Goal: Information Seeking & Learning: Learn about a topic

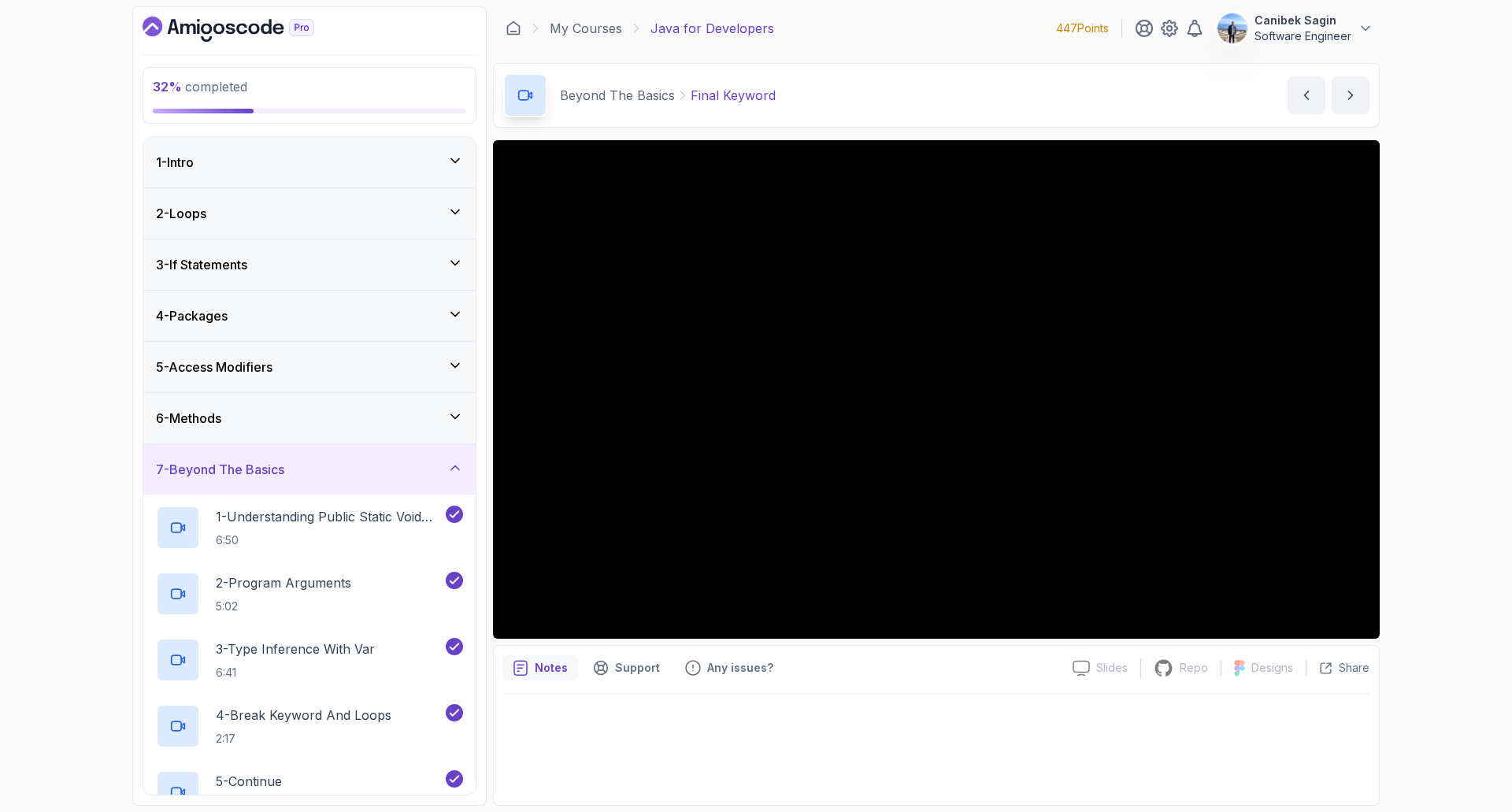
scroll to position [552, 0]
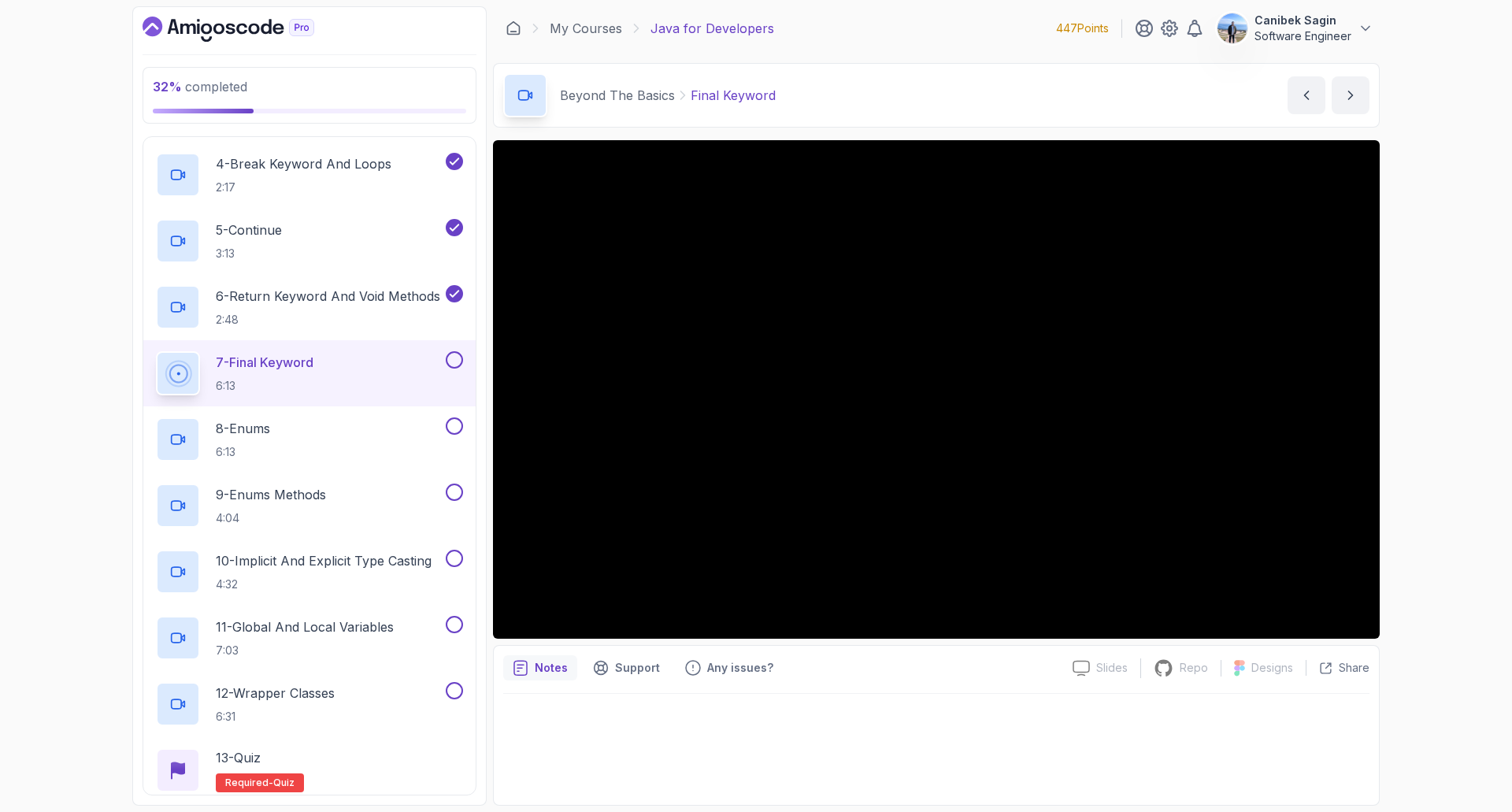
click at [446, 358] on button at bounding box center [455, 360] width 17 height 17
click at [367, 416] on div "8 - Enums 6:13" at bounding box center [309, 440] width 332 height 66
click at [365, 438] on div "8 - Enums 6:13" at bounding box center [299, 440] width 286 height 44
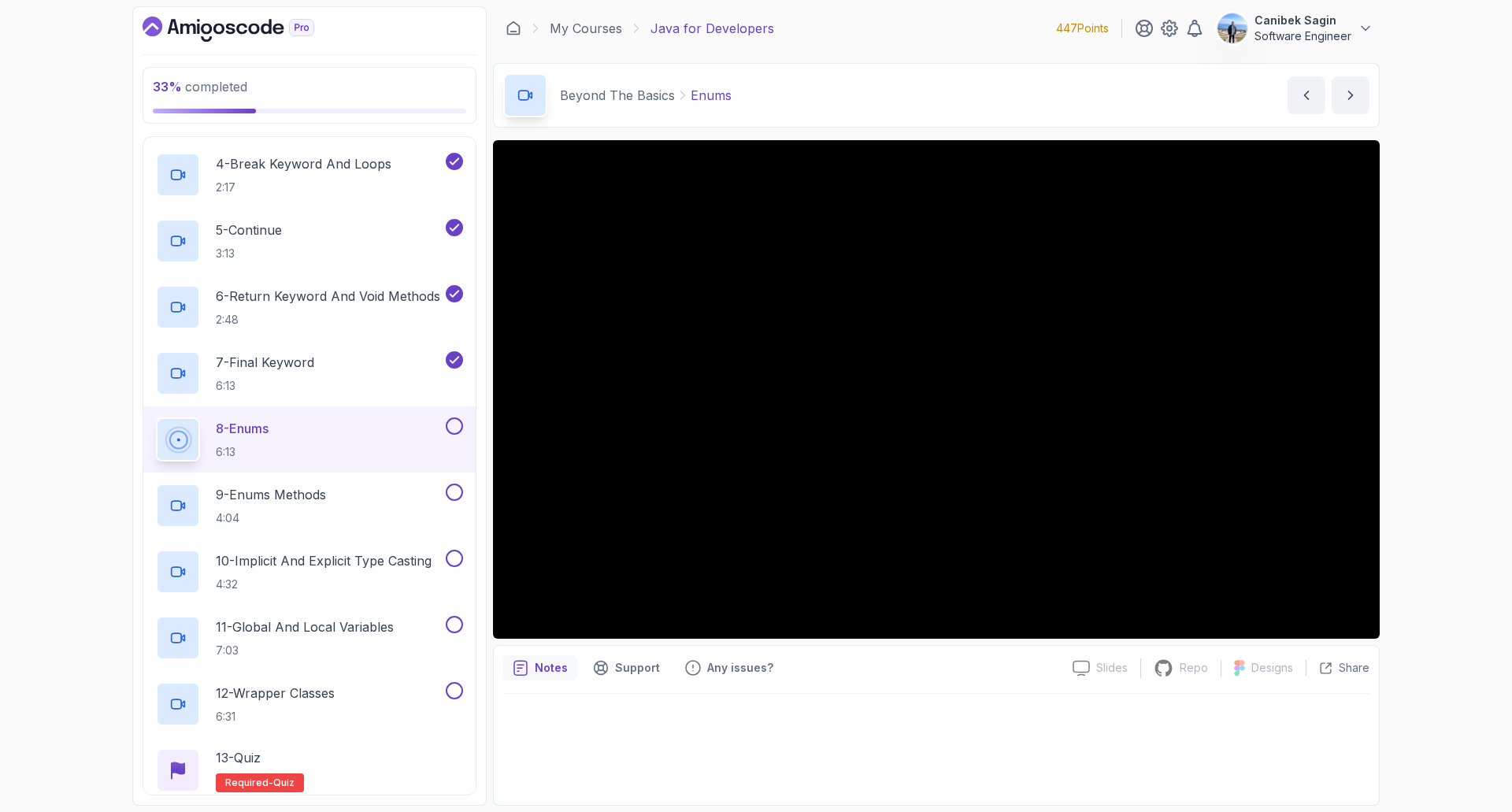
click at [436, 434] on div "8 - Enums 6:13" at bounding box center [299, 440] width 286 height 44
click at [456, 431] on button at bounding box center [455, 426] width 17 height 17
click at [349, 498] on div "9 - Enums Methods 4:04" at bounding box center [299, 506] width 286 height 44
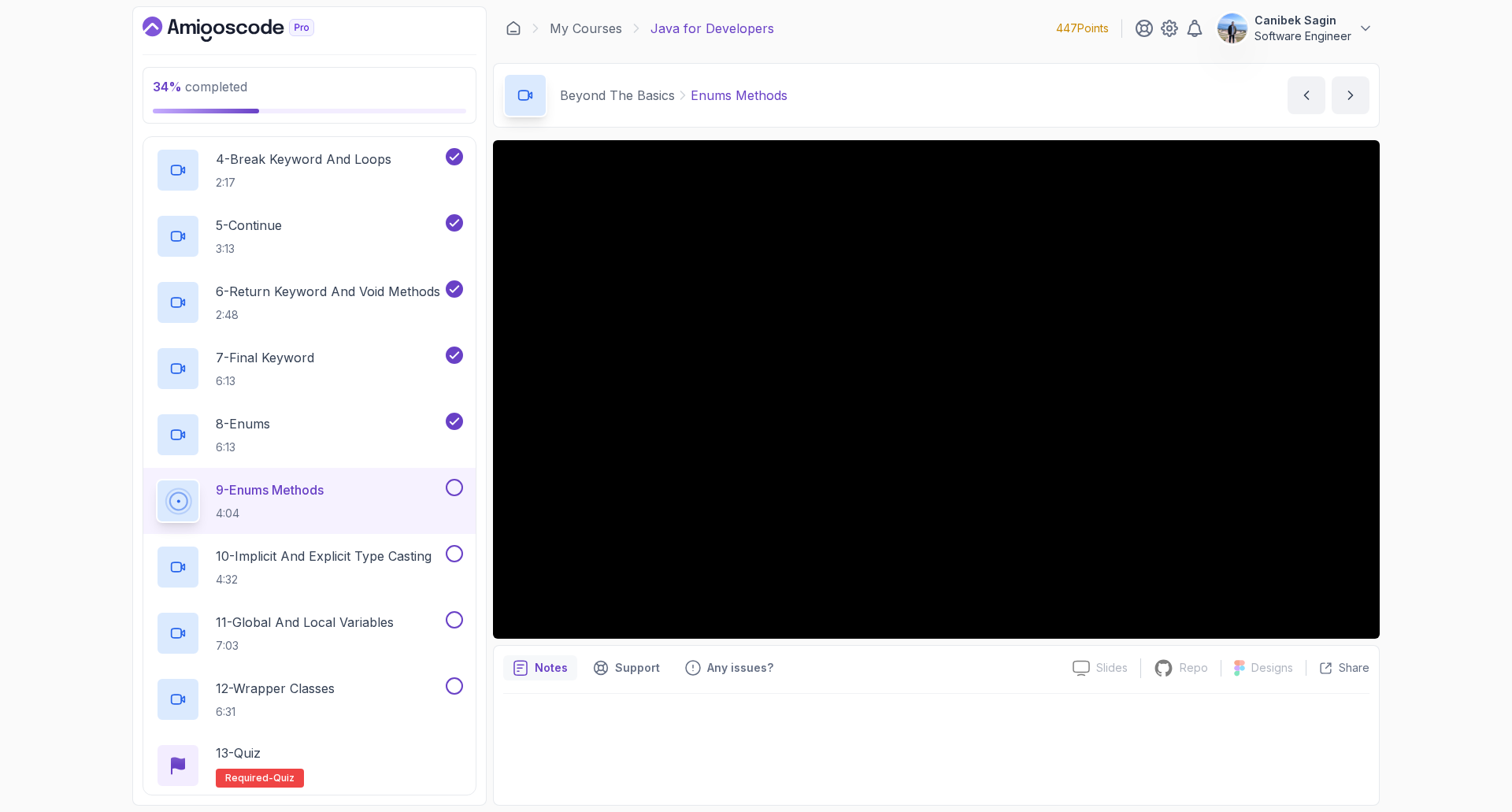
scroll to position [315, 0]
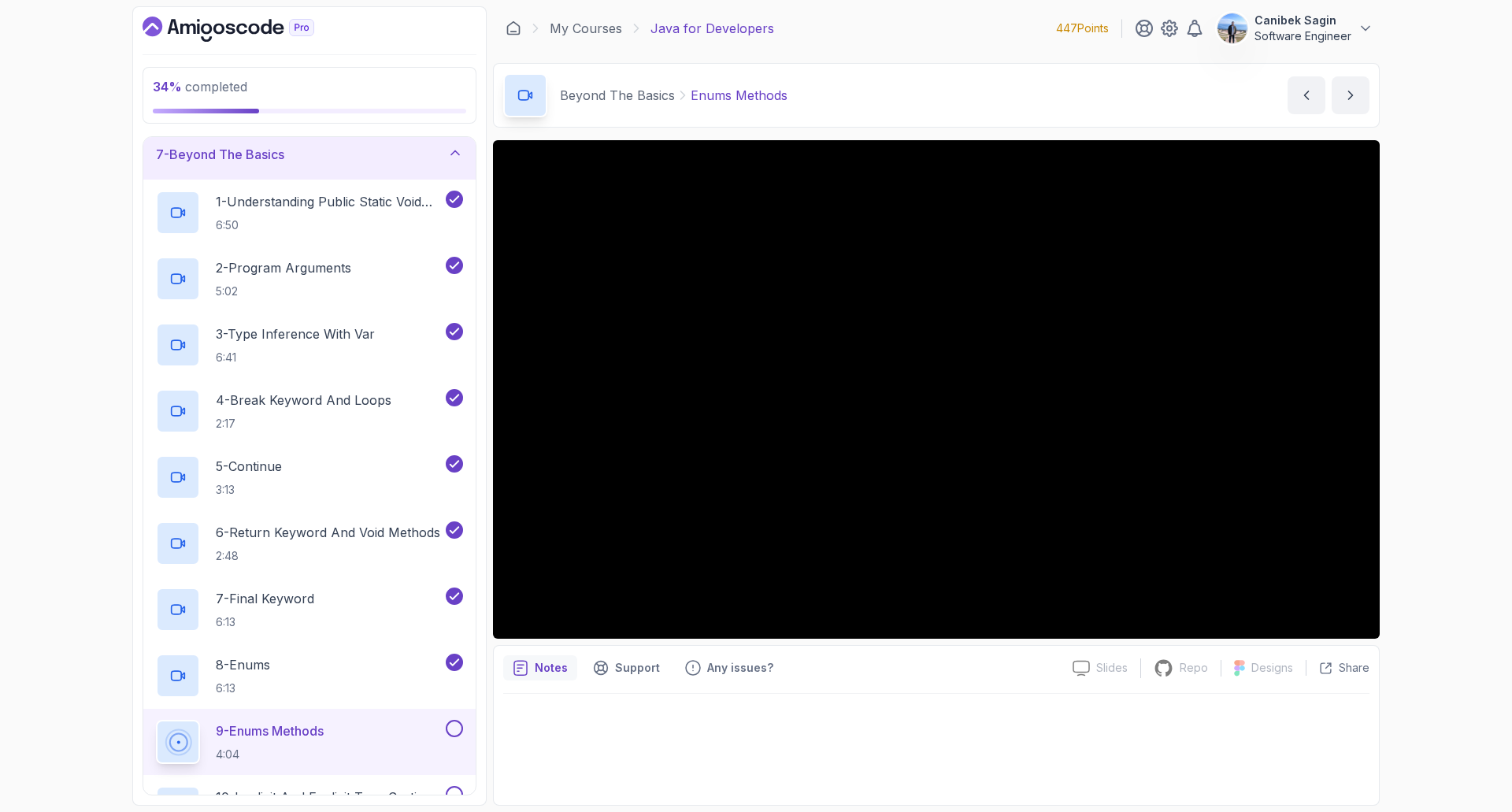
click at [358, 167] on div "7 - Beyond The Basics" at bounding box center [309, 154] width 332 height 51
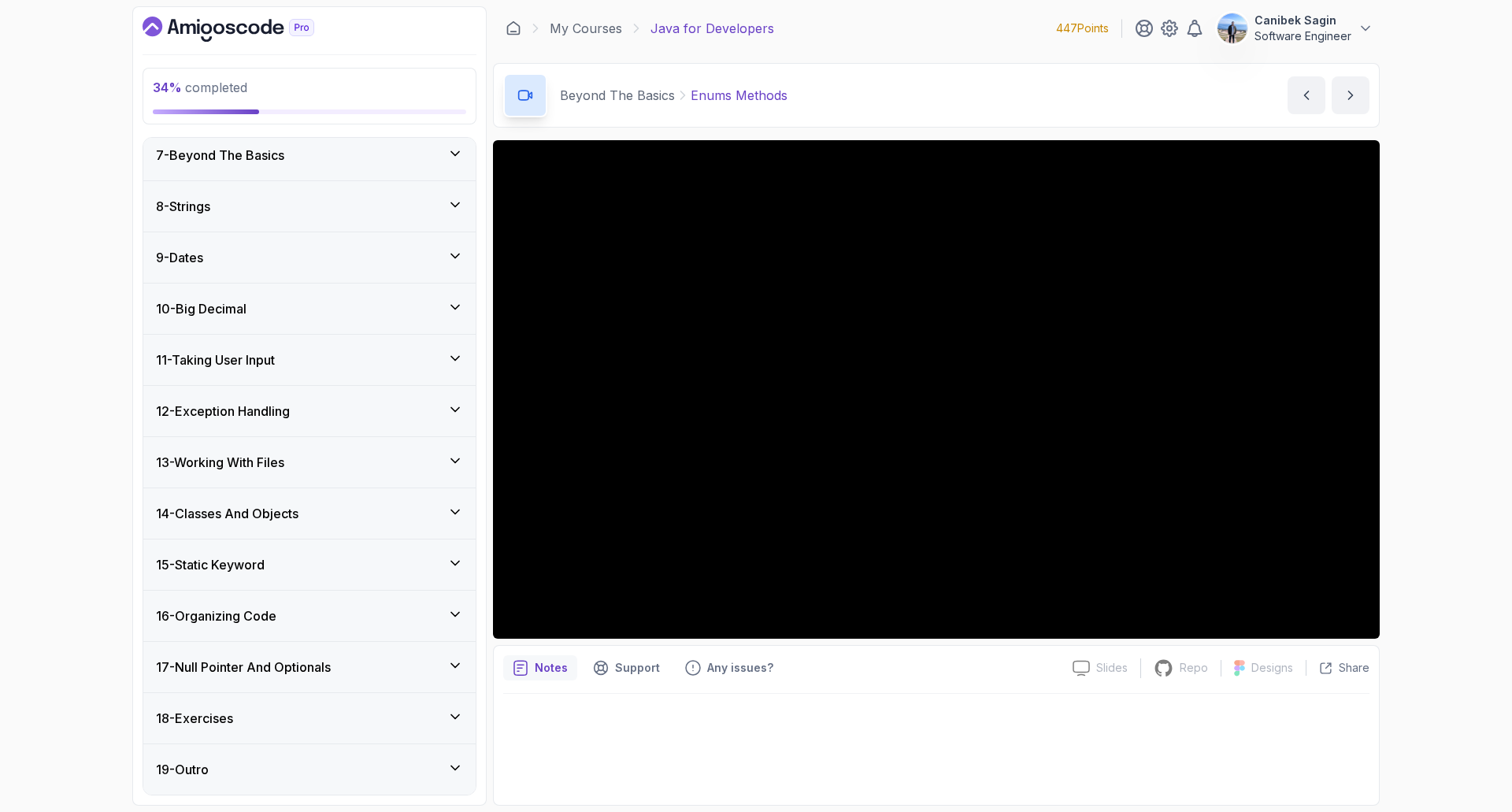
click at [336, 209] on div "8 - Strings" at bounding box center [309, 207] width 307 height 19
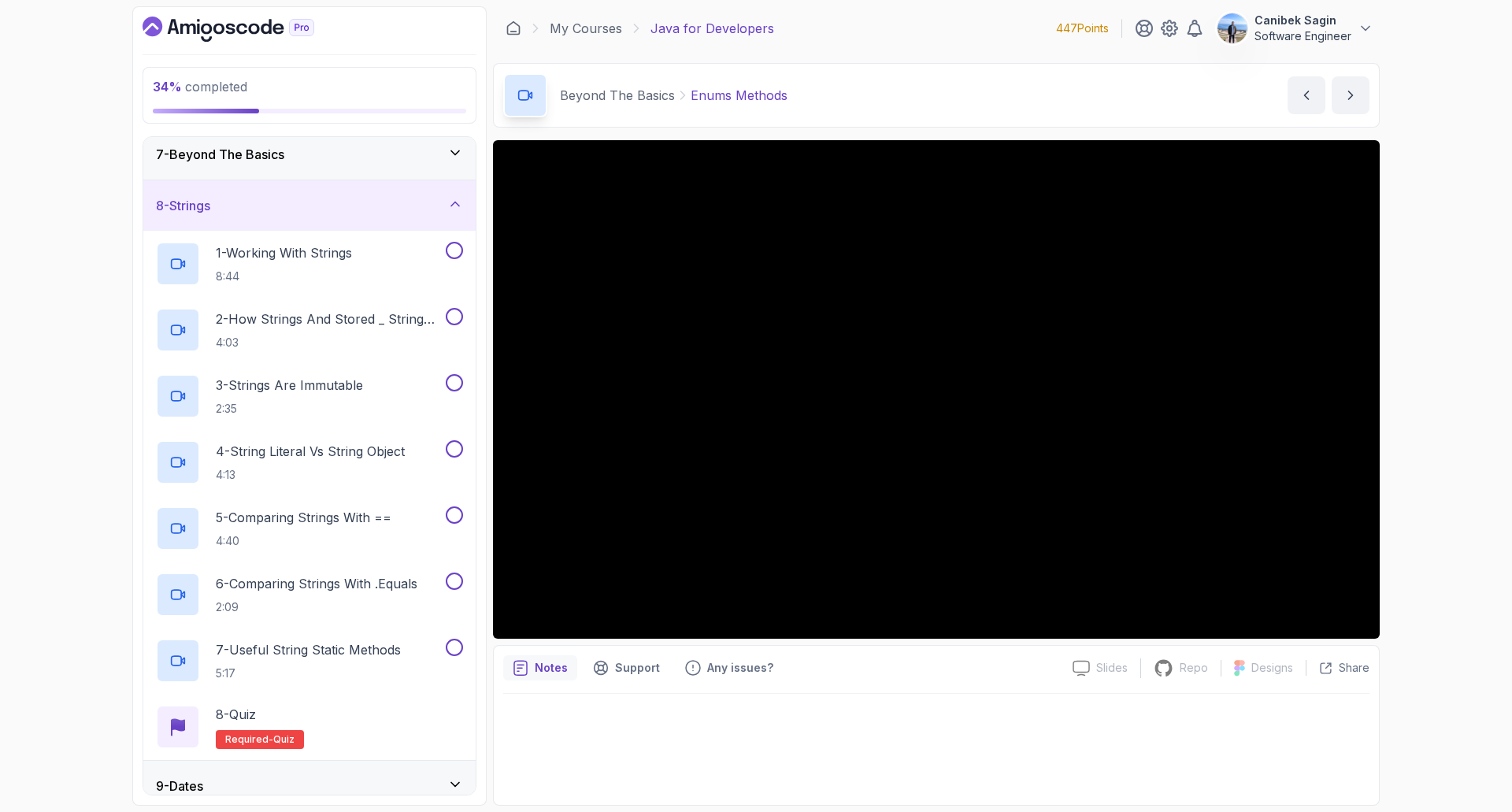
click at [336, 209] on div "8 - Strings" at bounding box center [309, 206] width 307 height 19
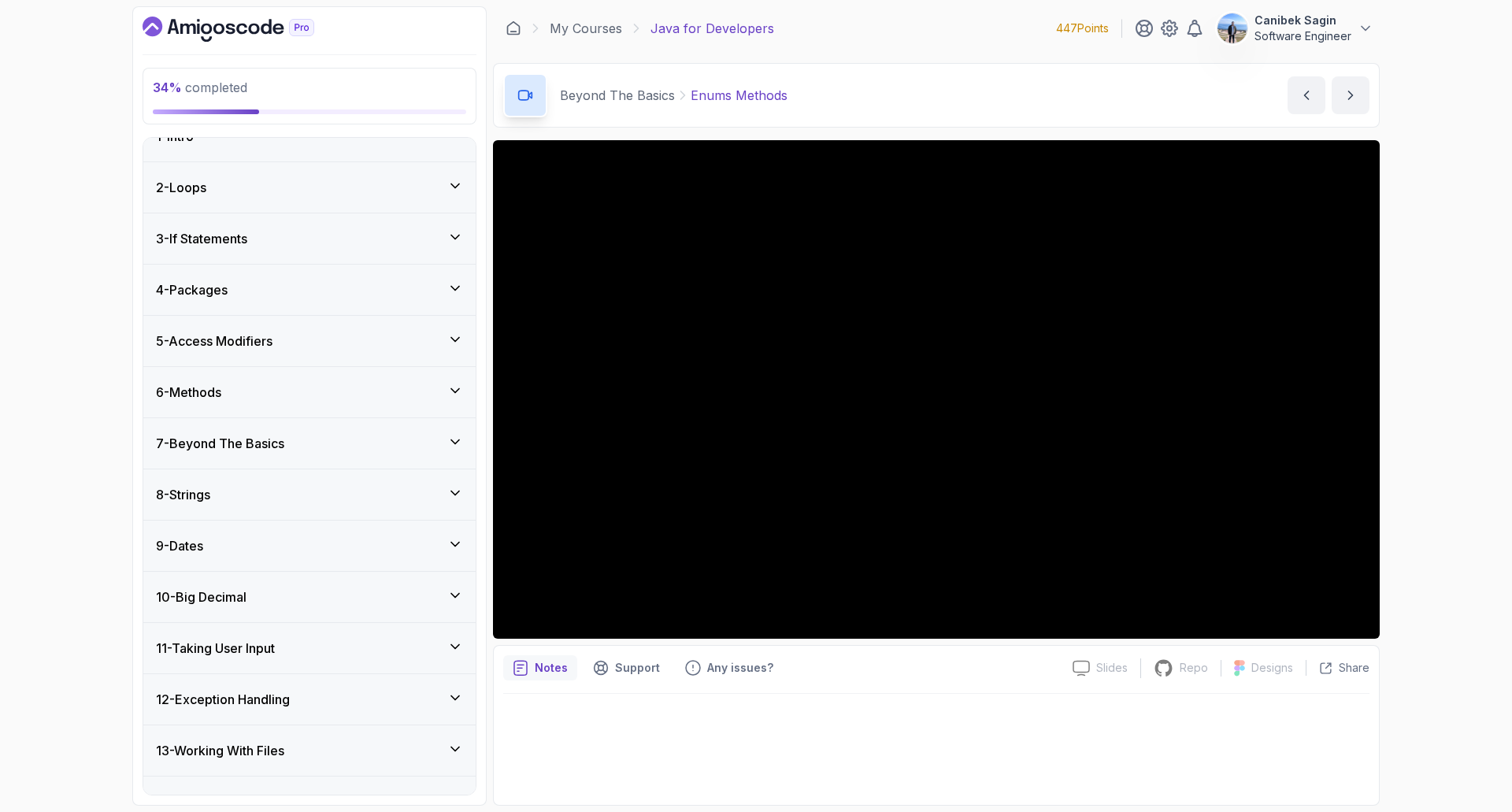
scroll to position [0, 0]
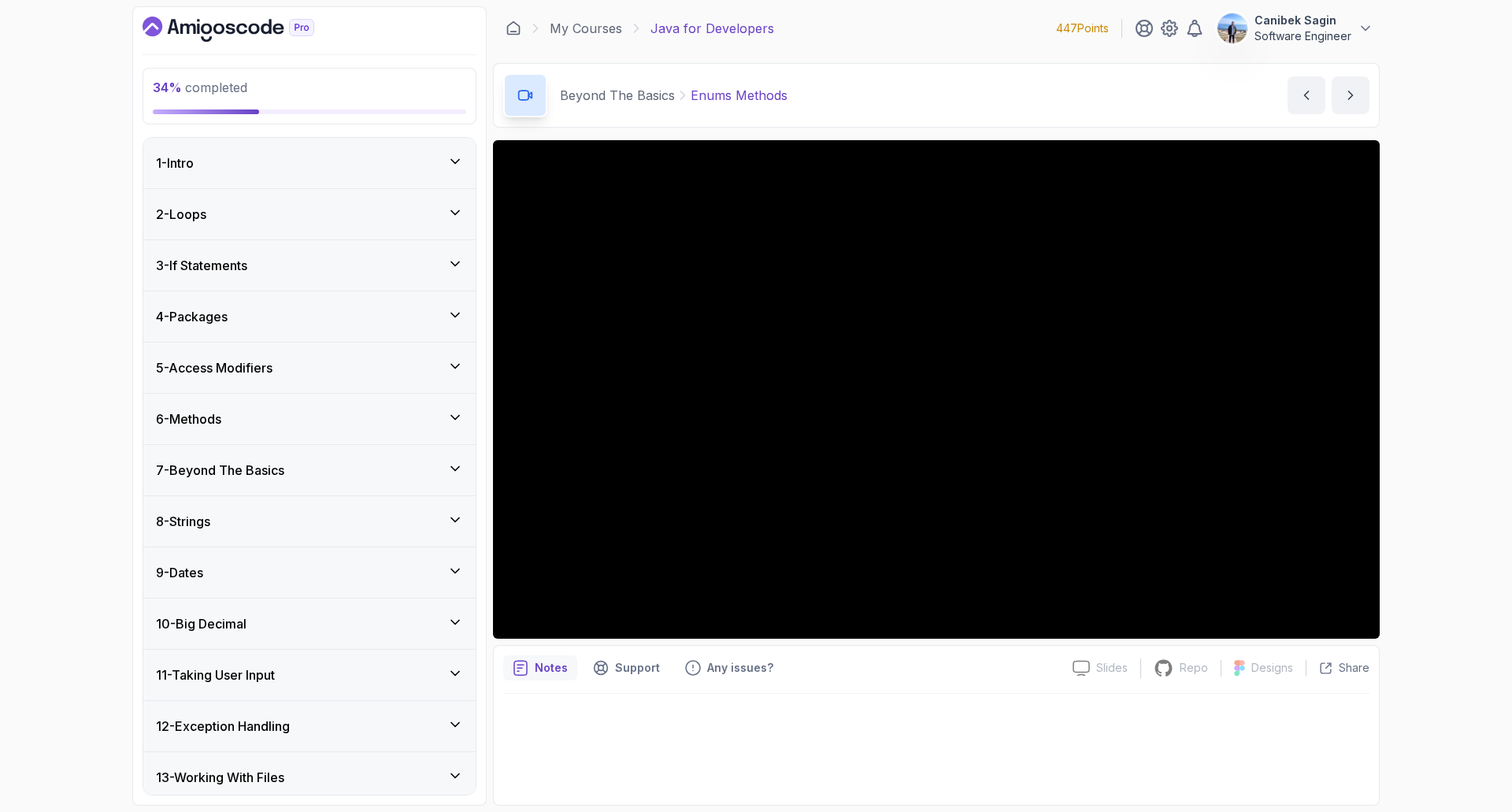
click at [333, 481] on div "7 - Beyond The Basics" at bounding box center [309, 470] width 332 height 51
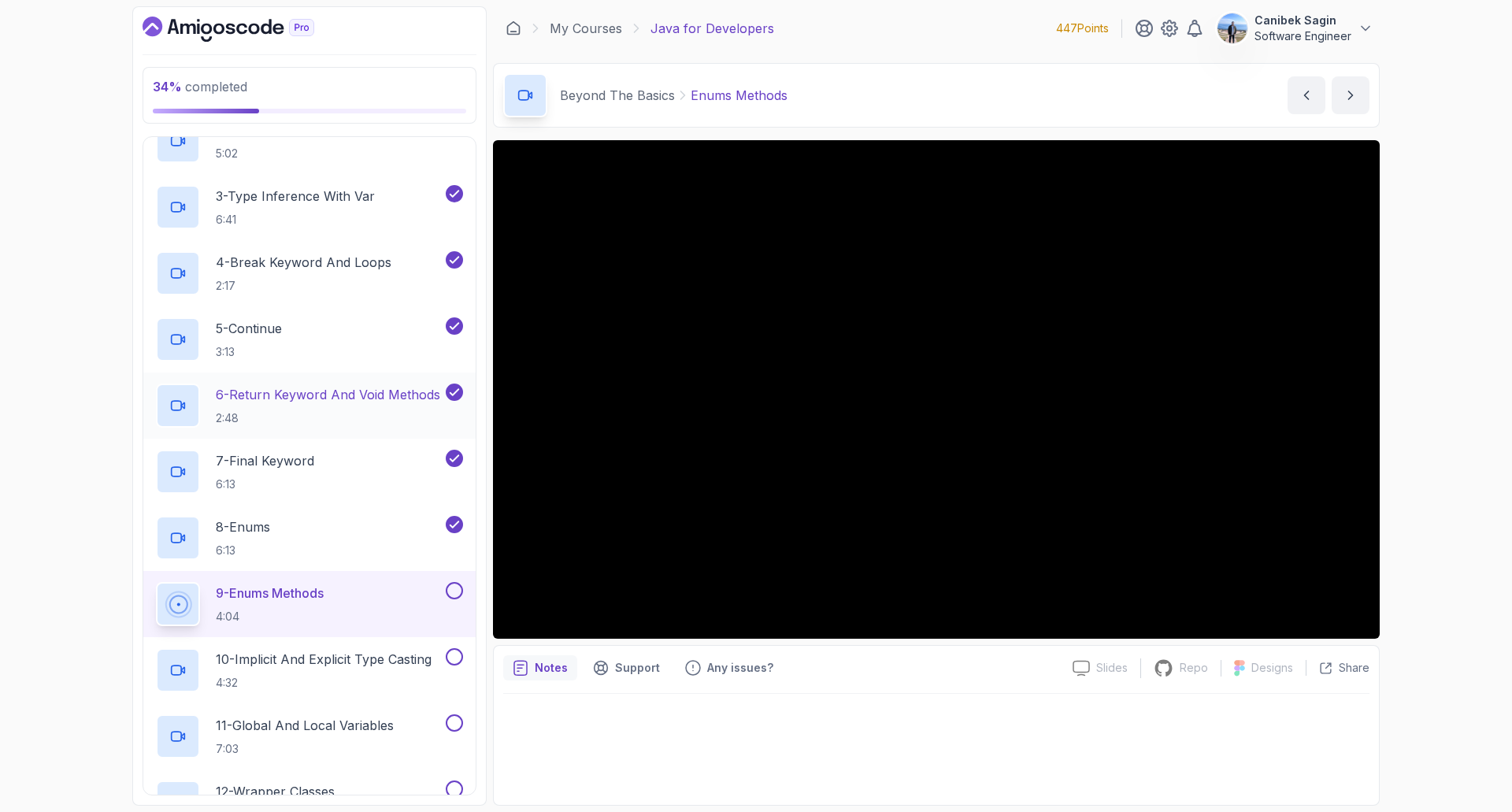
scroll to position [552, 0]
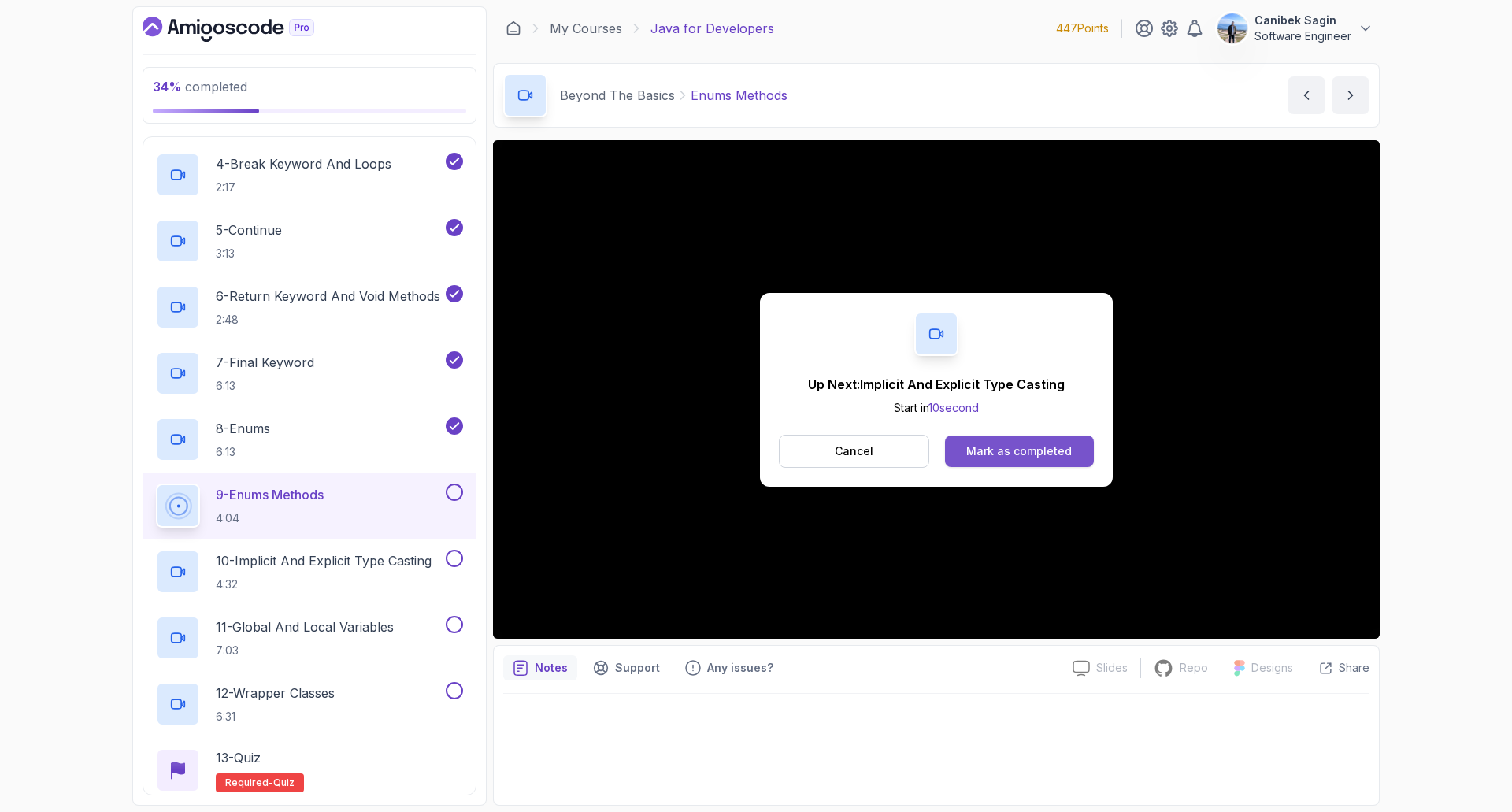
click at [977, 451] on div "Mark as completed" at bounding box center [1018, 451] width 105 height 15
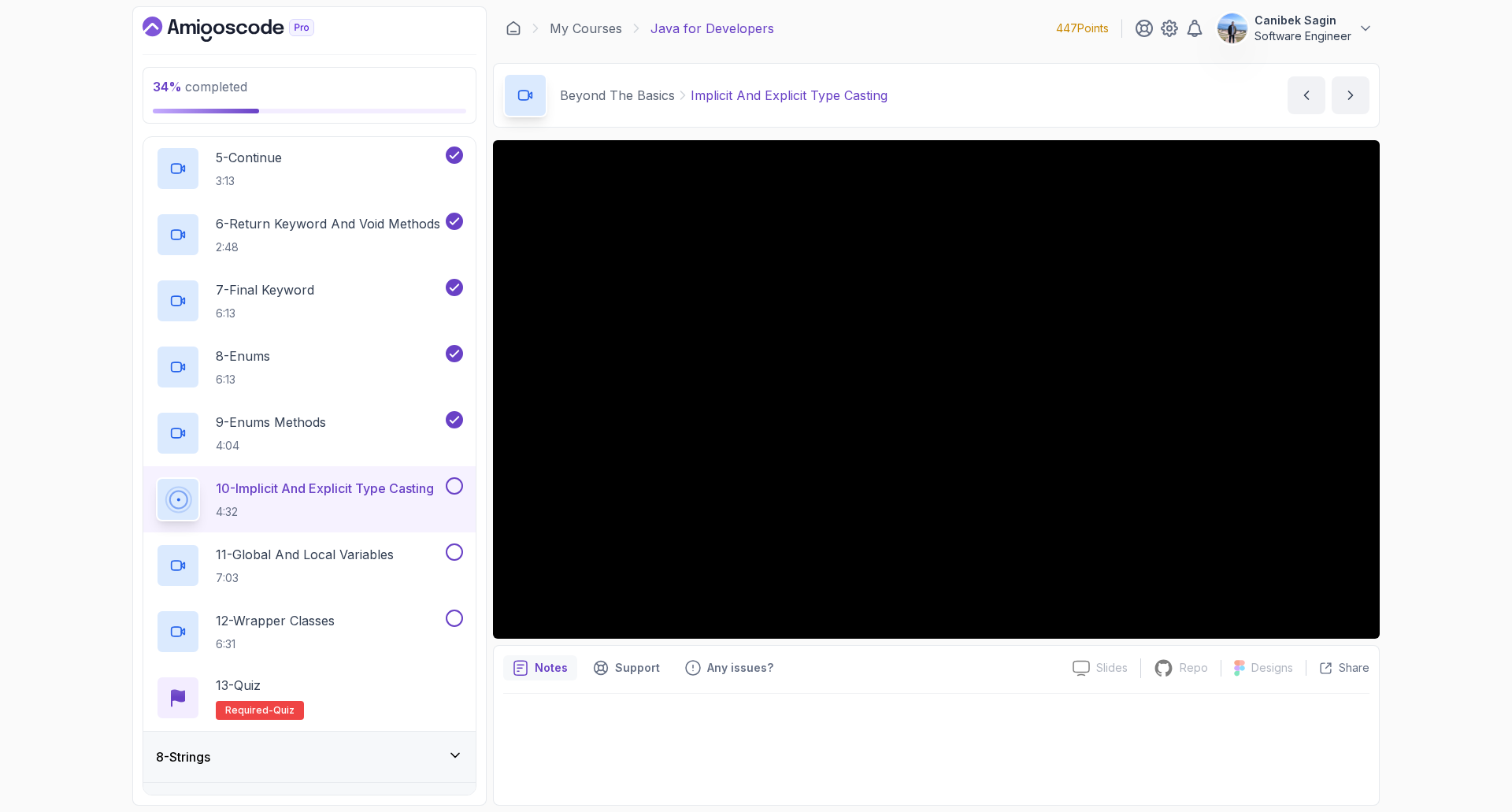
scroll to position [709, 0]
